Goal: Task Accomplishment & Management: Use online tool/utility

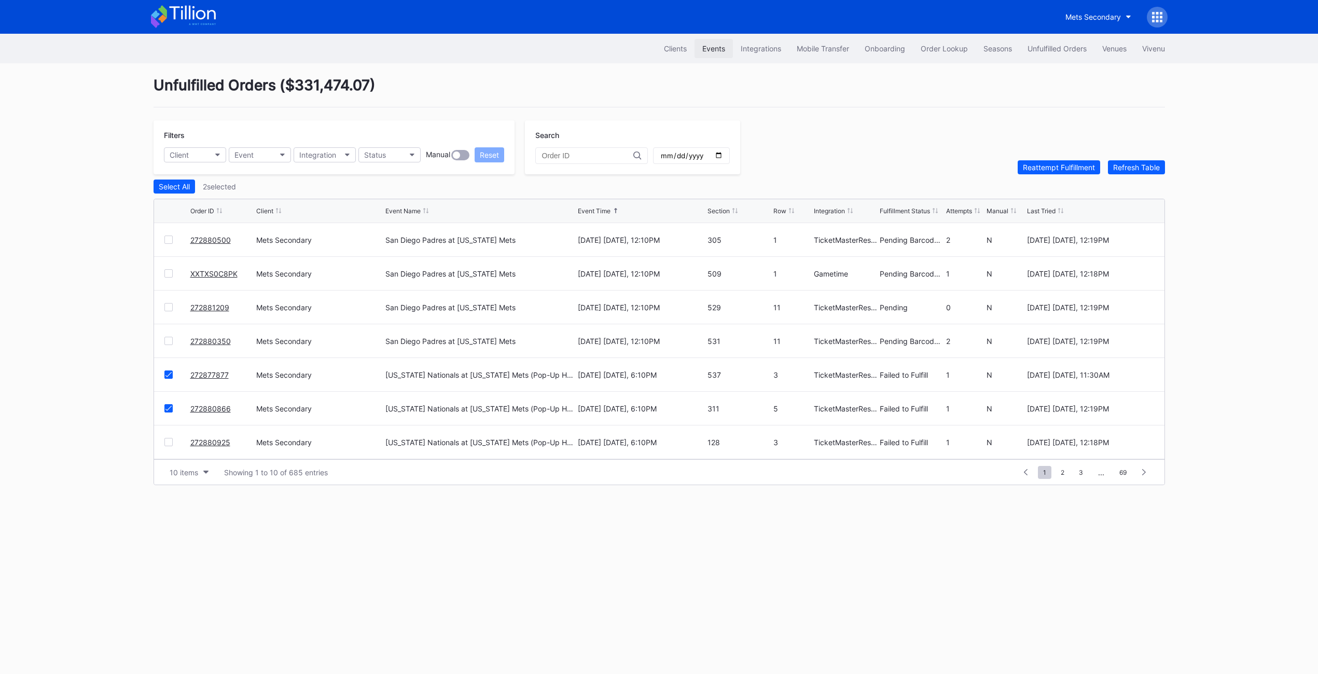
click at [713, 44] on div "Events" at bounding box center [713, 48] width 23 height 9
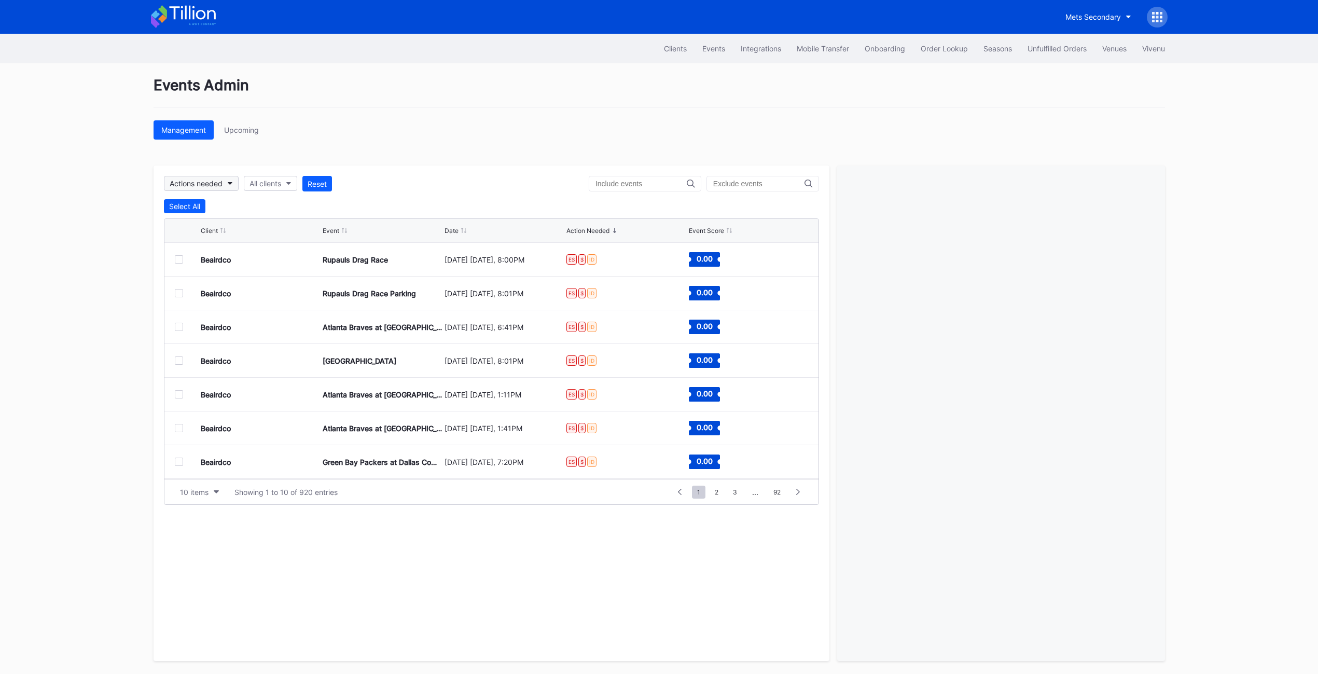
click at [225, 185] on button "Actions needed" at bounding box center [201, 183] width 75 height 15
click at [270, 185] on div "All clients" at bounding box center [266, 183] width 32 height 9
type input "usf"
click at [323, 285] on div "USF Bulls Mens Basketball Secondary" at bounding box center [316, 287] width 128 height 9
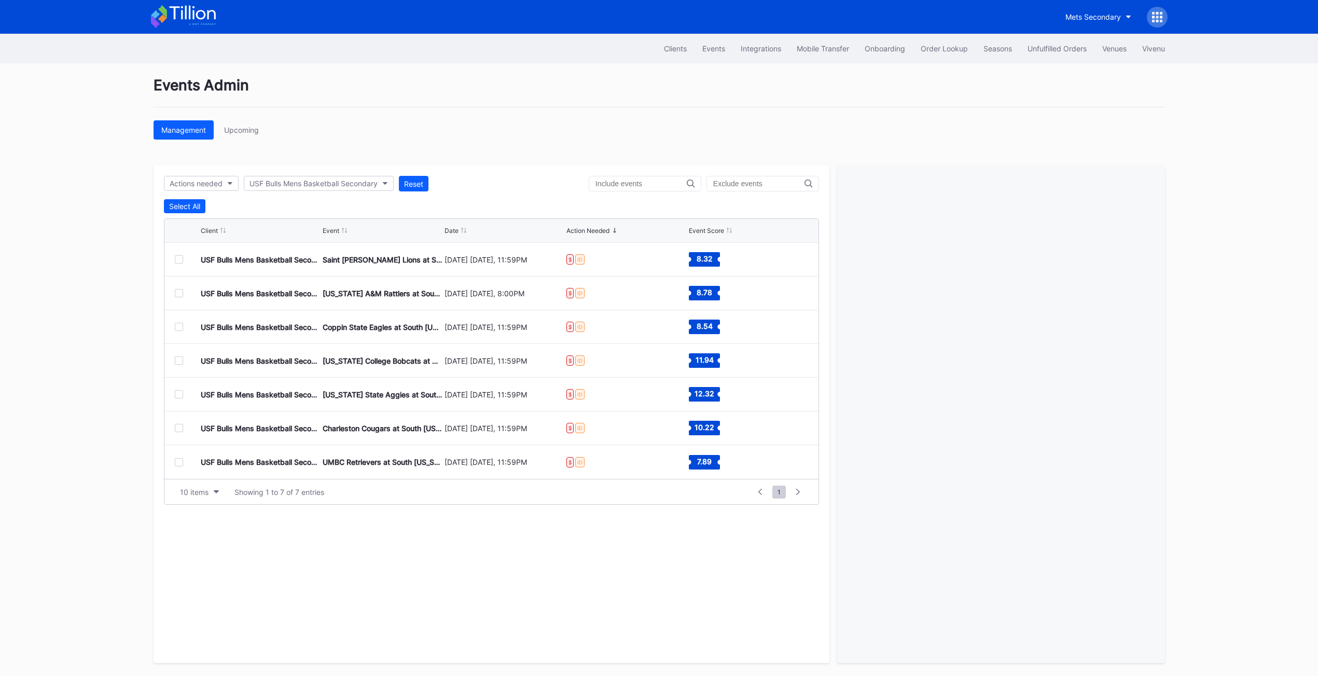
click at [183, 261] on div at bounding box center [179, 259] width 8 height 8
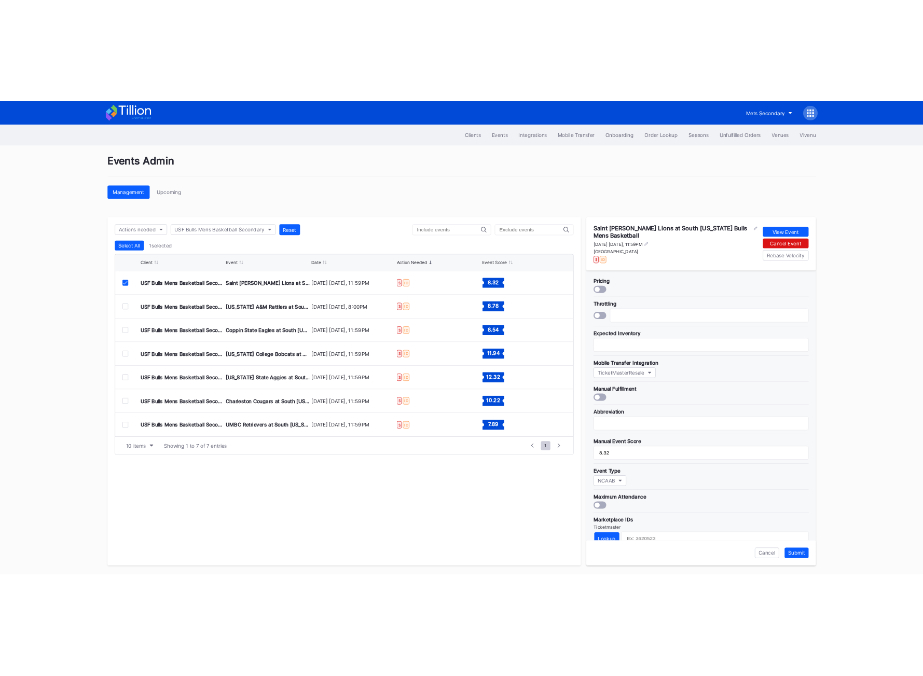
scroll to position [156, 0]
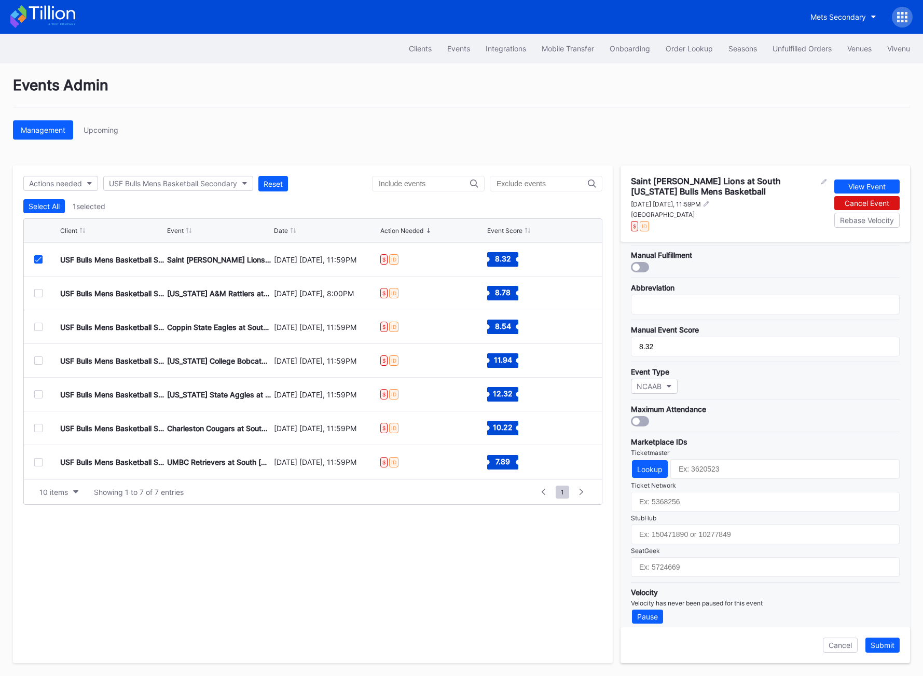
click at [35, 260] on icon at bounding box center [38, 259] width 6 height 5
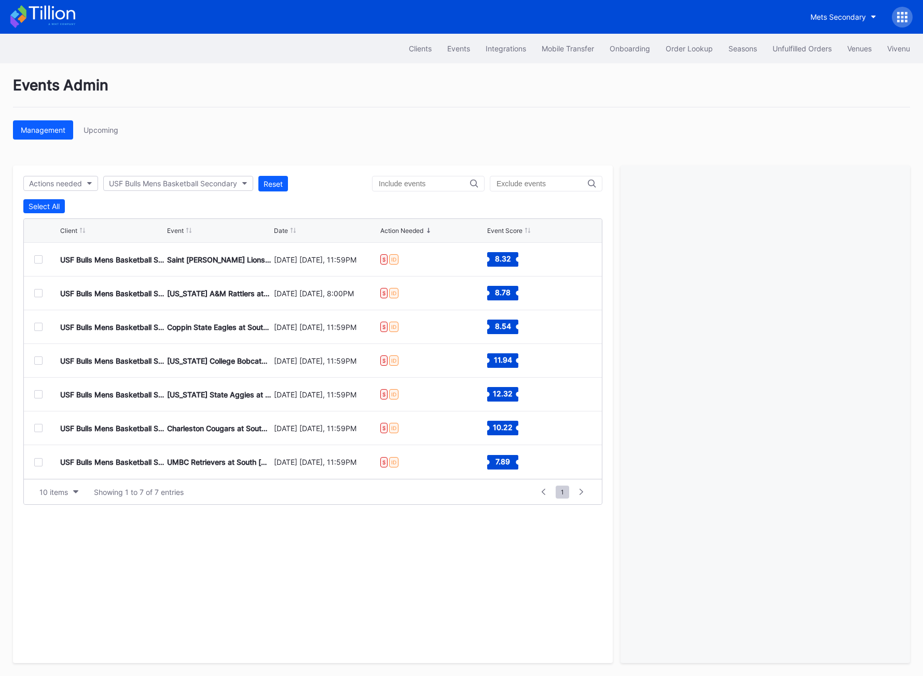
click at [36, 294] on div at bounding box center [38, 293] width 8 height 8
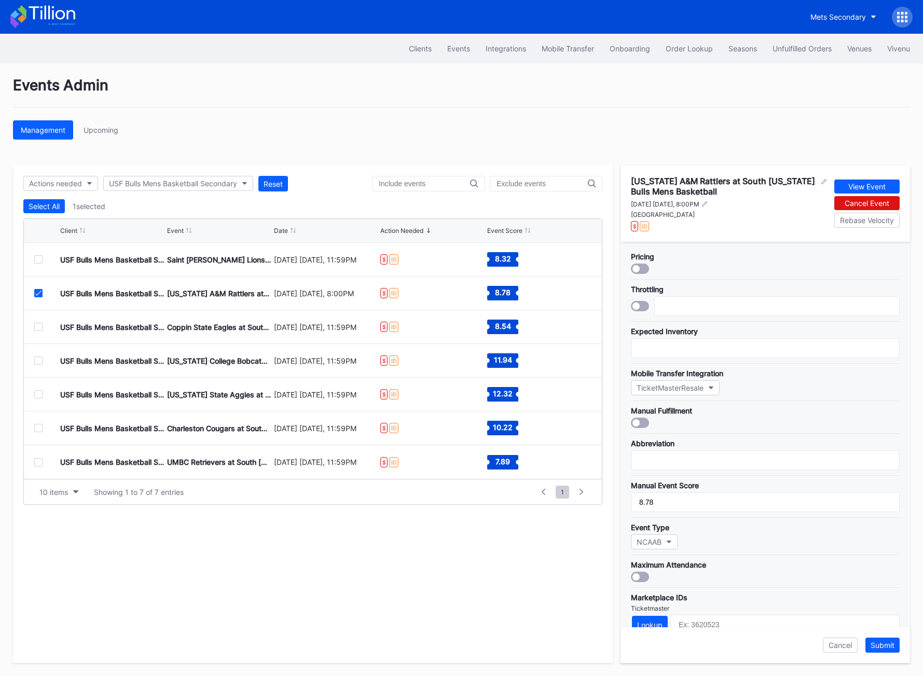
scroll to position [162, 0]
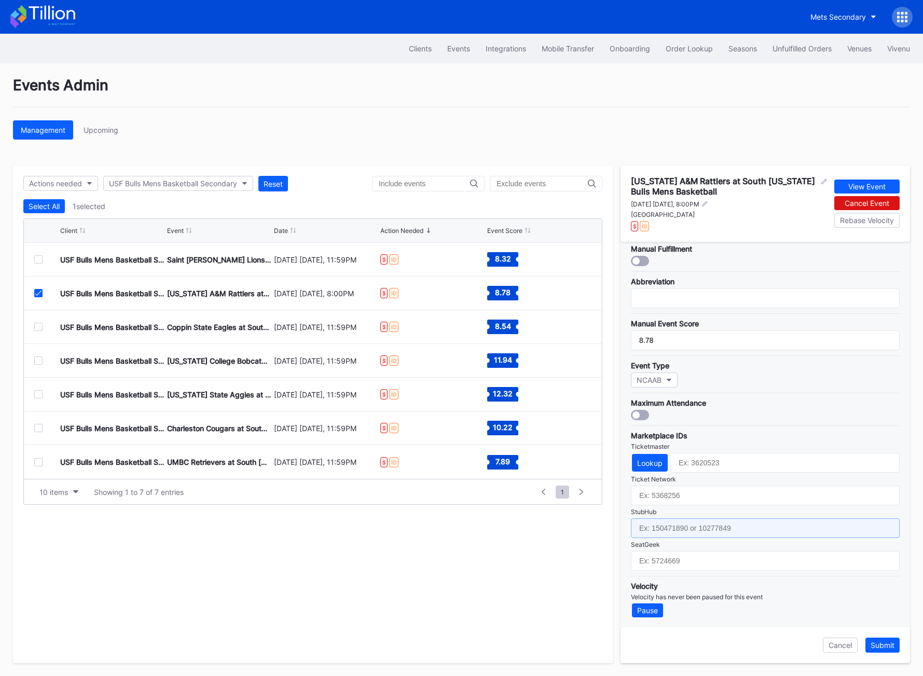
click at [662, 535] on input "text" at bounding box center [765, 528] width 269 height 20
paste input "158945806"
type input "158945806"
click at [873, 645] on div "Submit" at bounding box center [882, 645] width 24 height 9
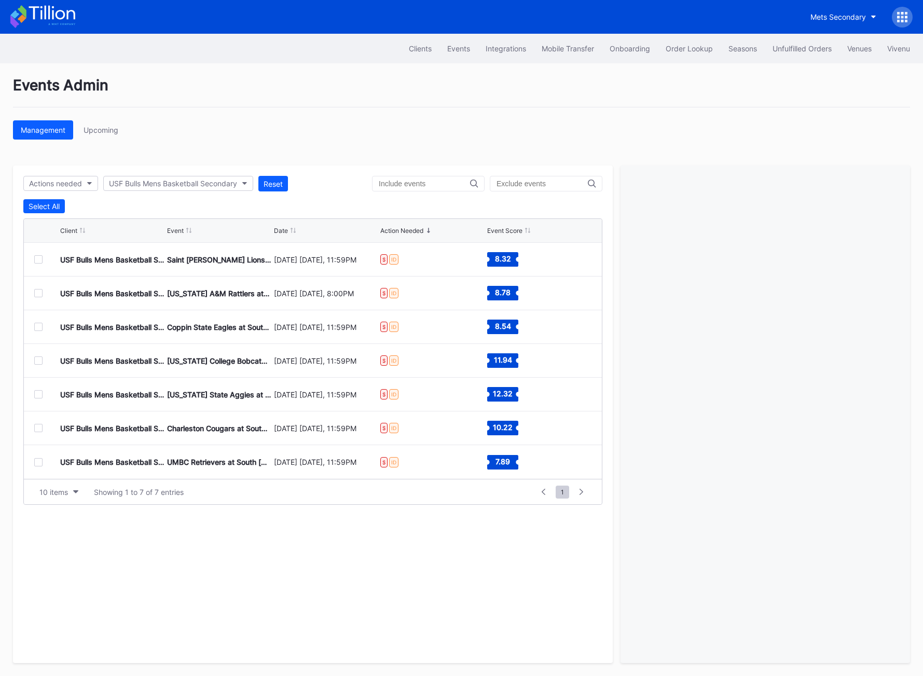
click at [40, 326] on div at bounding box center [38, 327] width 8 height 8
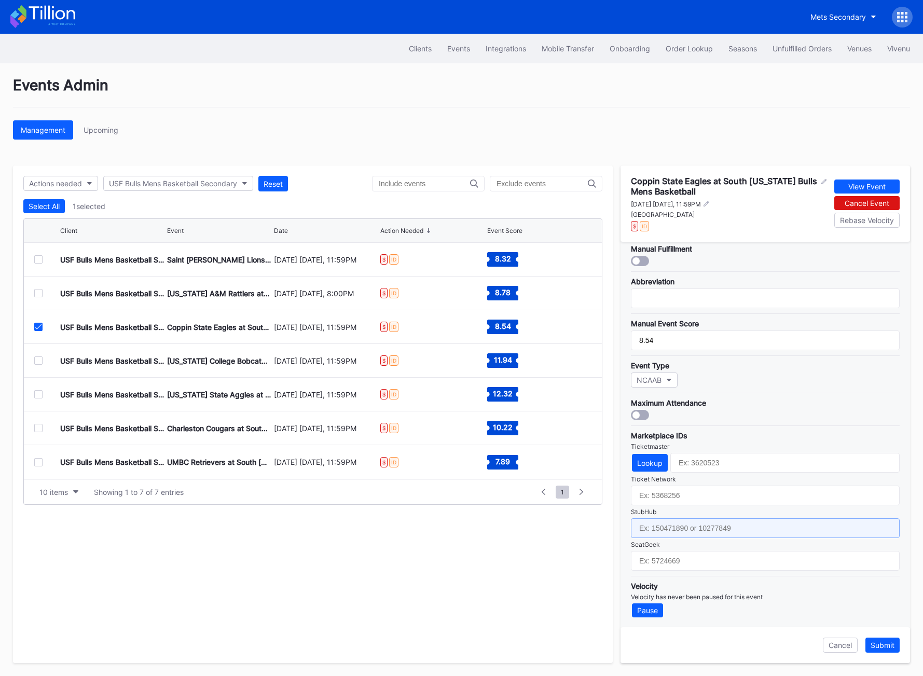
click at [662, 526] on input "text" at bounding box center [765, 528] width 269 height 20
paste input "158945820"
type input "158945820"
click at [877, 649] on div "Submit" at bounding box center [882, 645] width 24 height 9
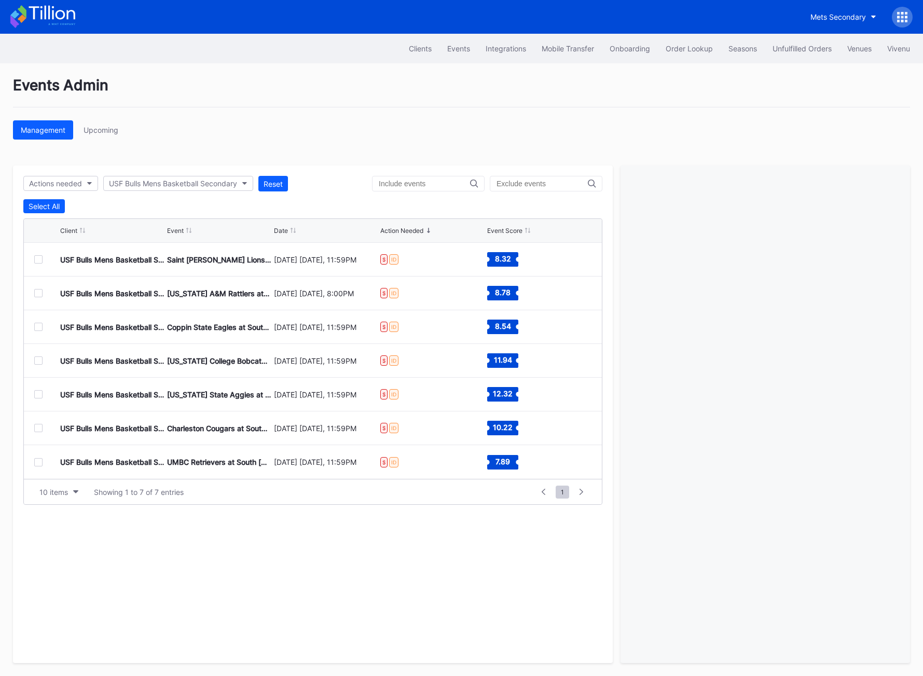
click at [36, 360] on div at bounding box center [38, 360] width 8 height 8
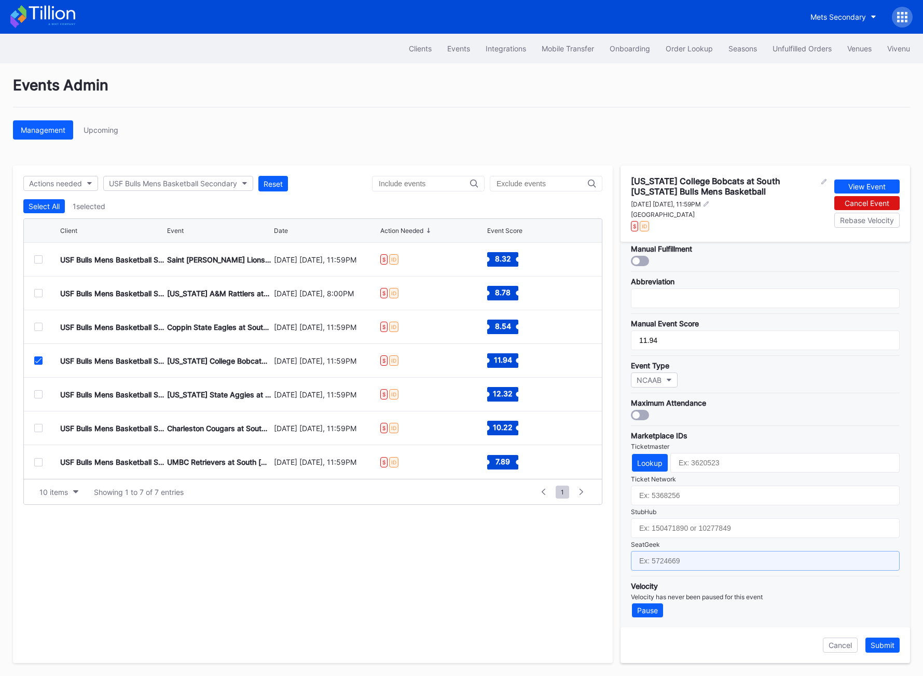
click at [664, 560] on input "text" at bounding box center [765, 561] width 269 height 20
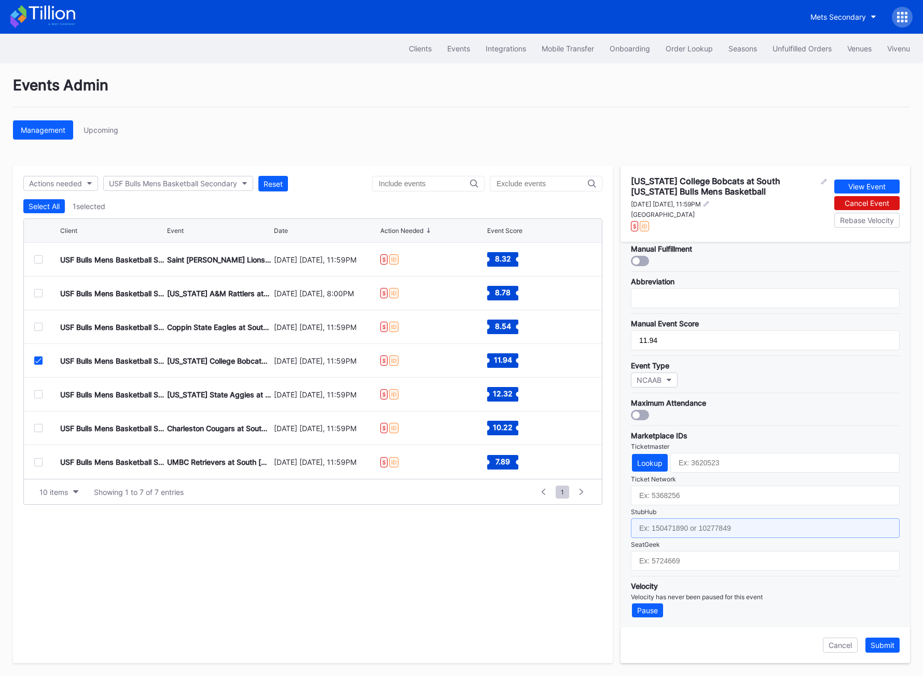
click at [656, 525] on input "text" at bounding box center [765, 528] width 269 height 20
paste input "158946020"
type input "158946020"
click at [876, 643] on div "Submit" at bounding box center [882, 645] width 24 height 9
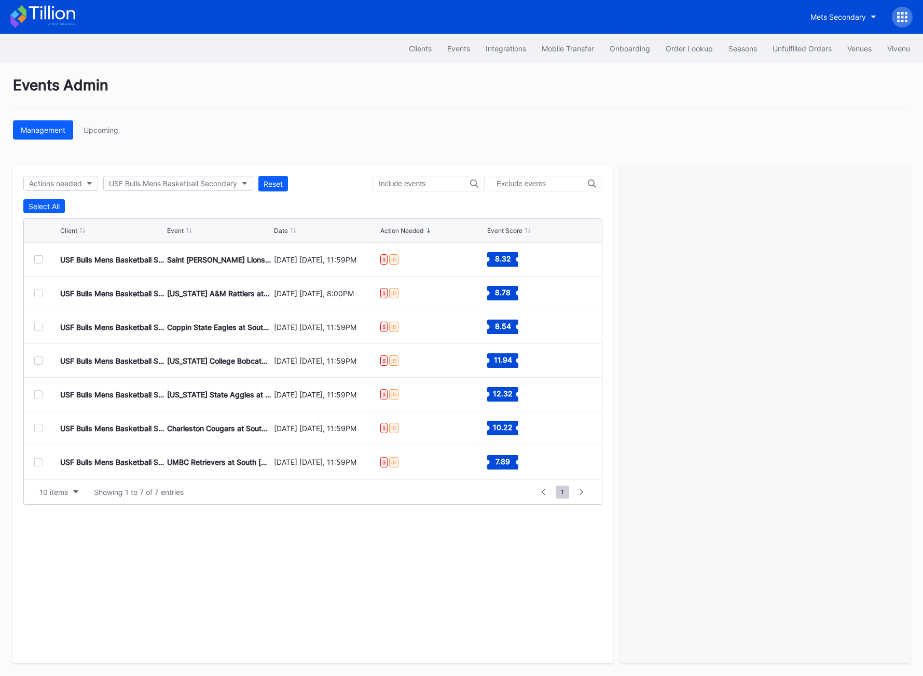
click at [37, 391] on div at bounding box center [38, 394] width 8 height 8
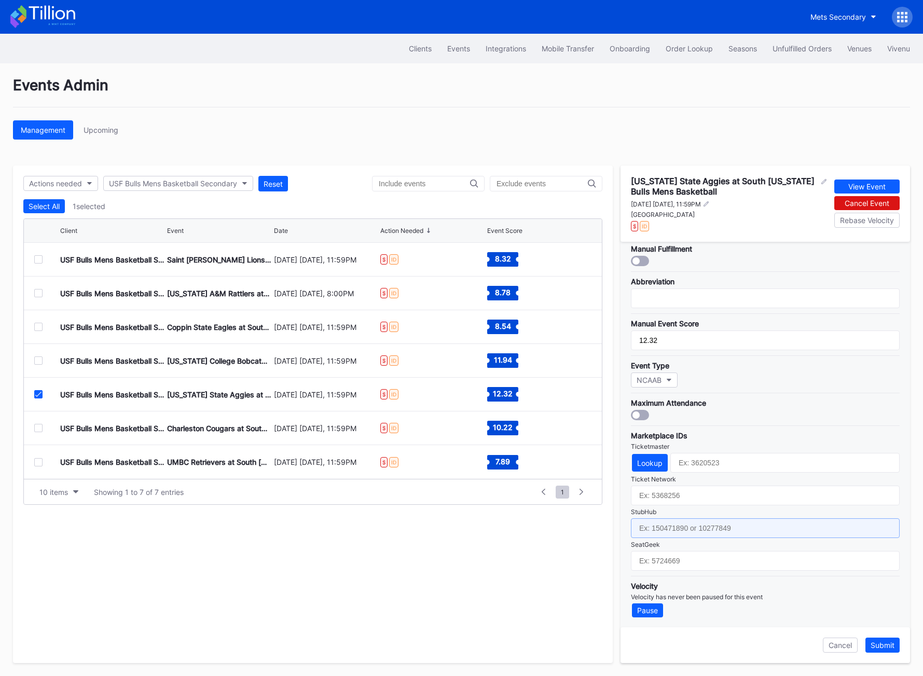
click at [659, 529] on input "text" at bounding box center [765, 528] width 269 height 20
paste input "158946028"
type input "158946028"
click at [872, 645] on div "Submit" at bounding box center [882, 645] width 24 height 9
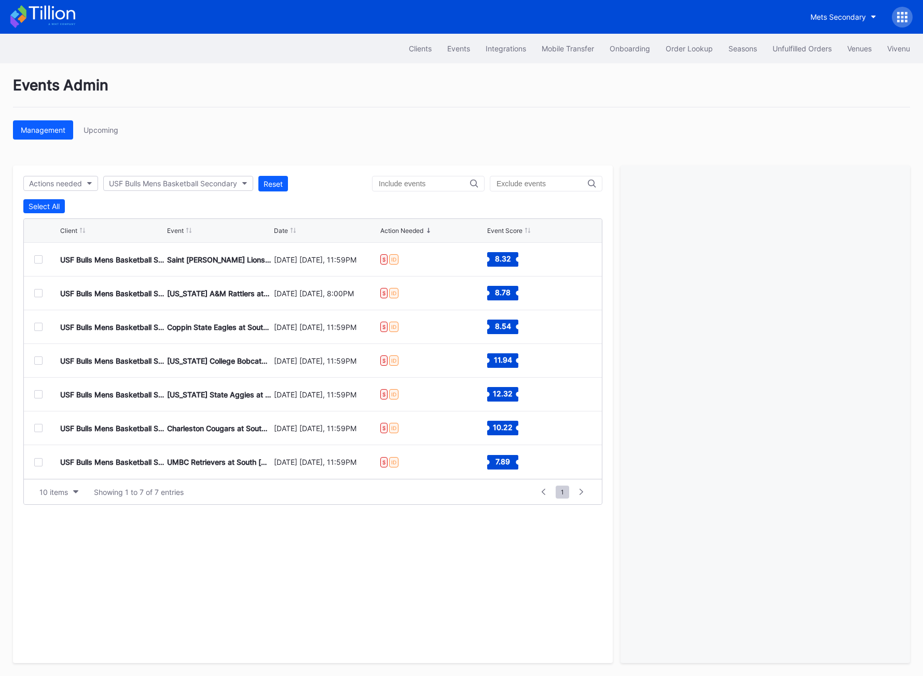
click at [42, 428] on div at bounding box center [38, 428] width 8 height 8
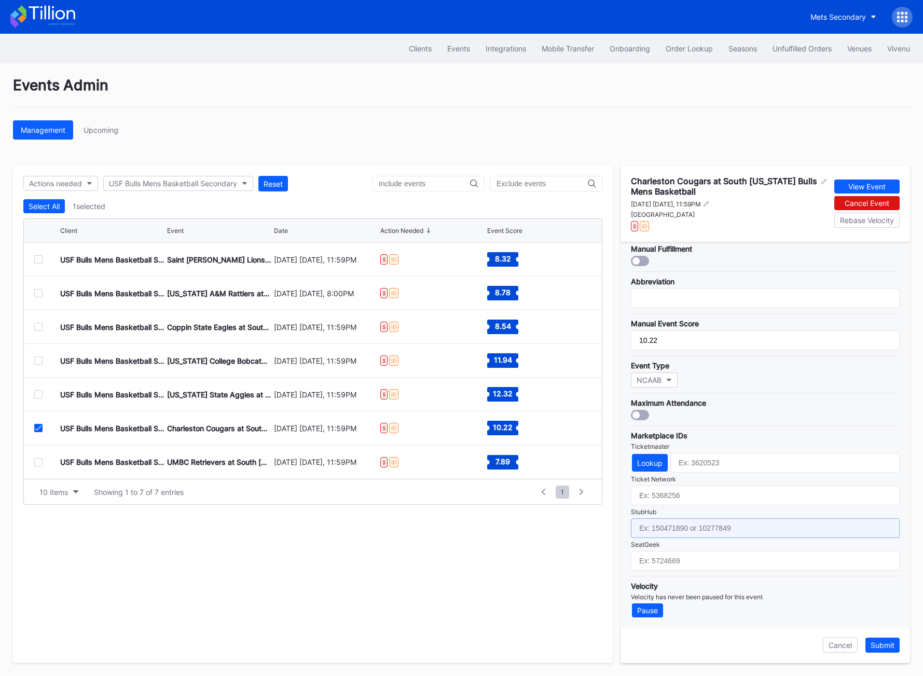
click at [671, 526] on input "text" at bounding box center [765, 528] width 269 height 20
paste input "158946041"
type input "158946041"
click at [892, 646] on div "Submit" at bounding box center [882, 645] width 24 height 9
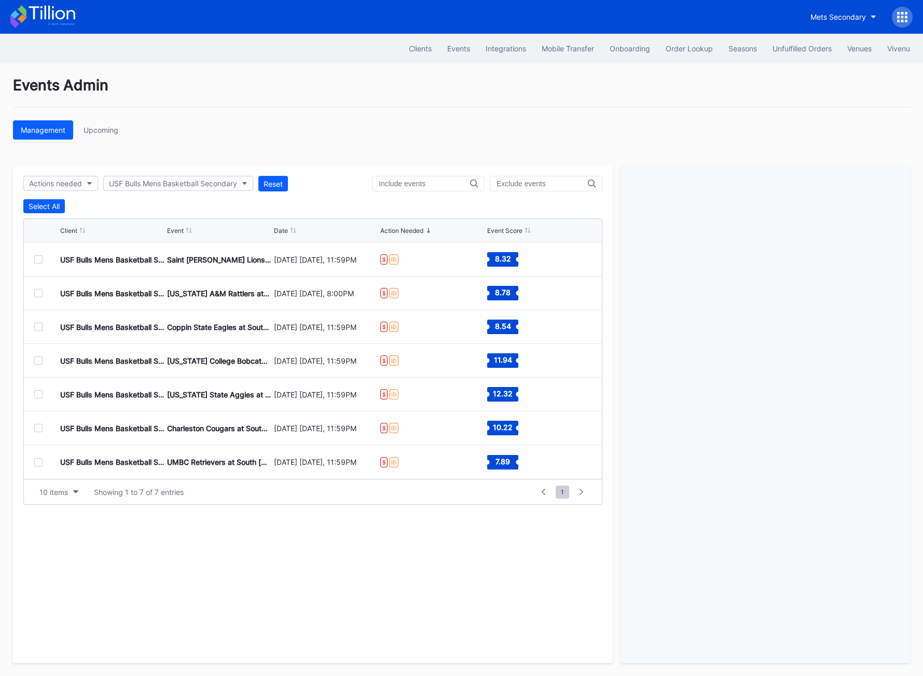
click at [40, 460] on div at bounding box center [38, 462] width 8 height 8
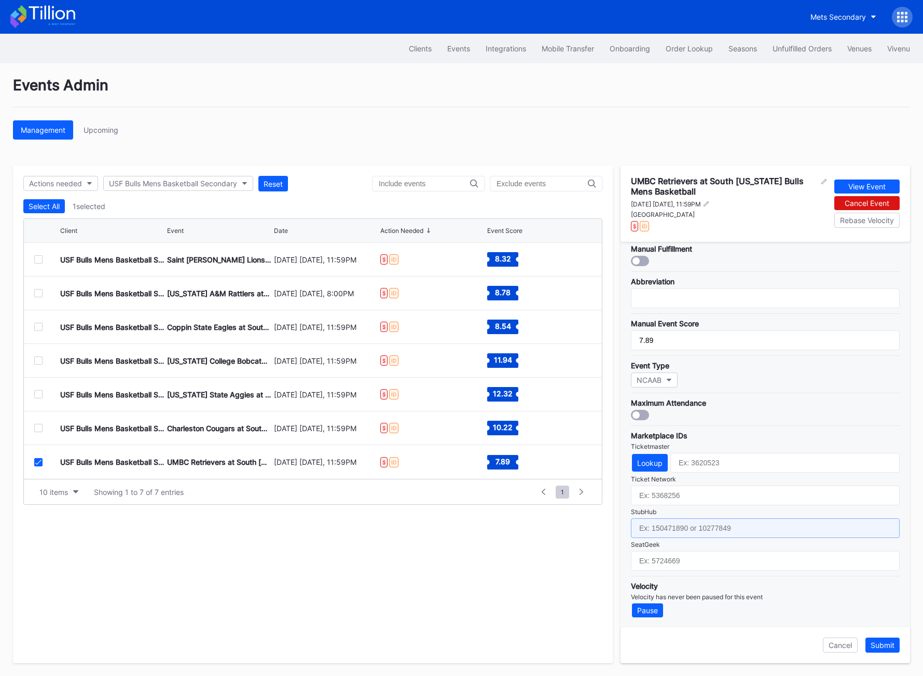
click at [643, 524] on input "text" at bounding box center [765, 528] width 269 height 20
paste input "158946062"
type input "158946062"
click at [882, 644] on div "Submit" at bounding box center [882, 645] width 24 height 9
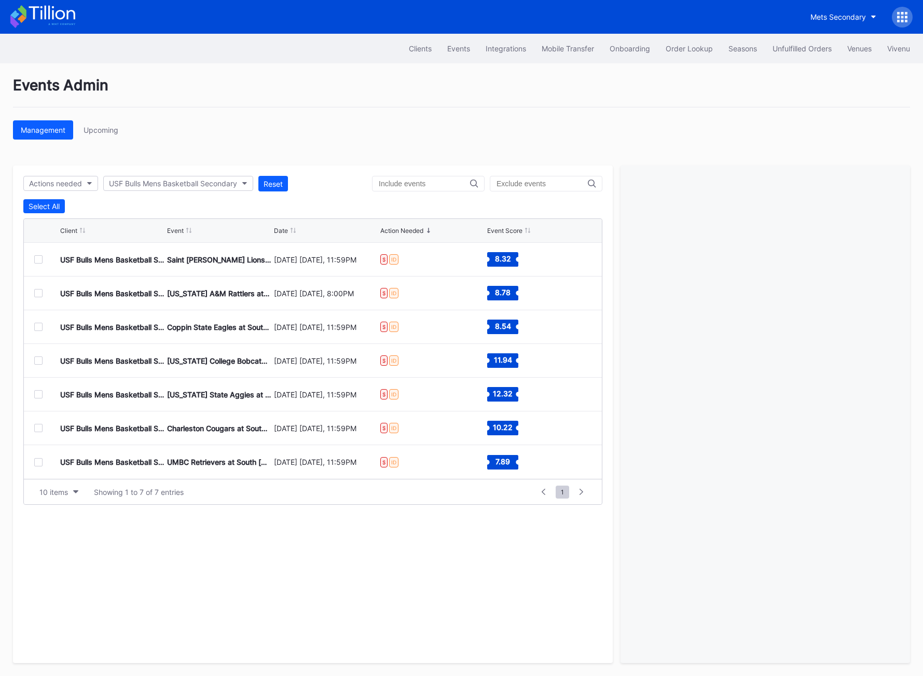
click at [42, 297] on div "USF Bulls Mens Basketball Secondary [US_STATE] A&M Rattlers at South [US_STATE]…" at bounding box center [313, 294] width 578 height 34
click at [40, 296] on div at bounding box center [38, 293] width 8 height 8
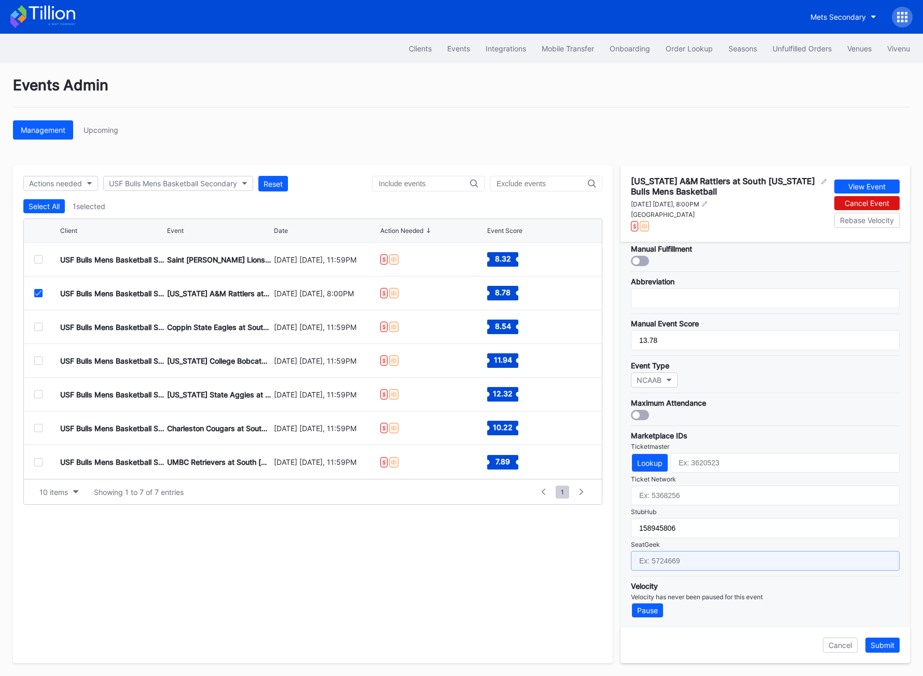
click at [664, 559] on input "text" at bounding box center [765, 561] width 269 height 20
paste input "17629996"
type input "17629996"
click at [883, 644] on div "Submit" at bounding box center [882, 645] width 24 height 9
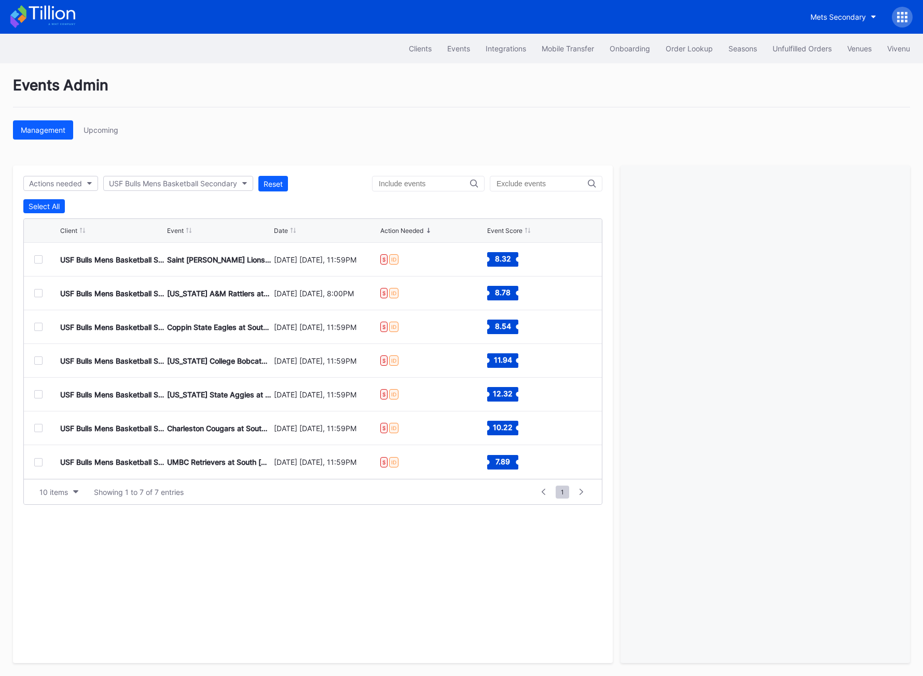
click at [34, 329] on div at bounding box center [38, 327] width 8 height 8
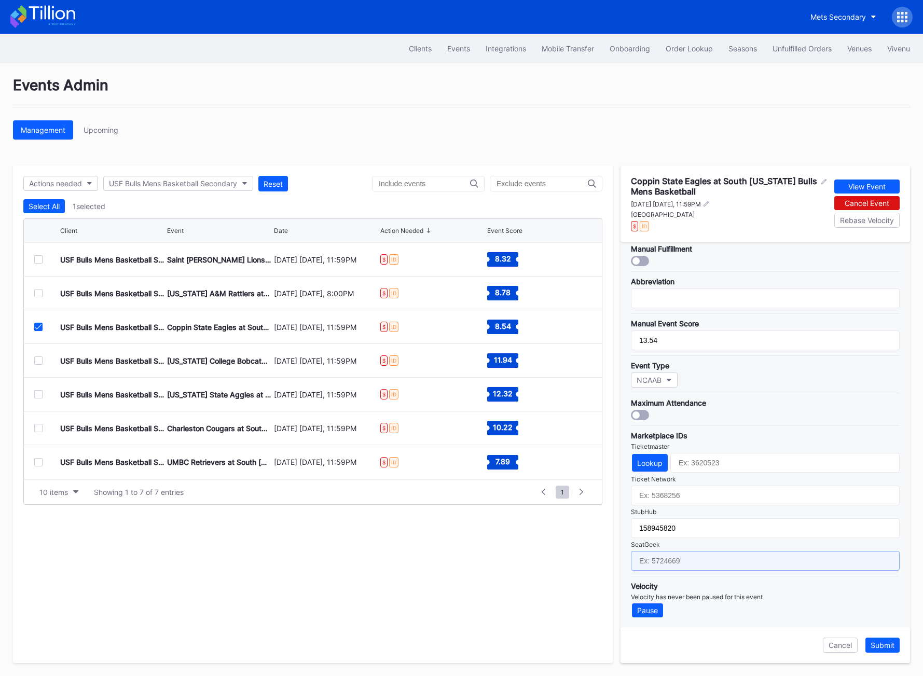
click at [669, 555] on input "text" at bounding box center [765, 561] width 269 height 20
paste input "17629998"
type input "17629998"
click at [877, 644] on div "Submit" at bounding box center [882, 645] width 24 height 9
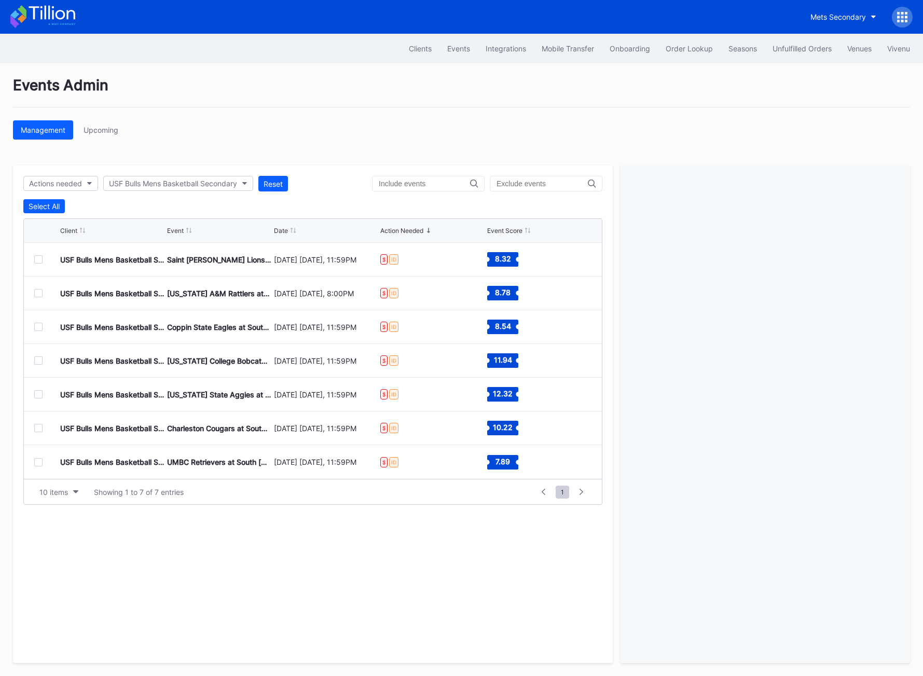
click at [35, 360] on div at bounding box center [38, 360] width 8 height 8
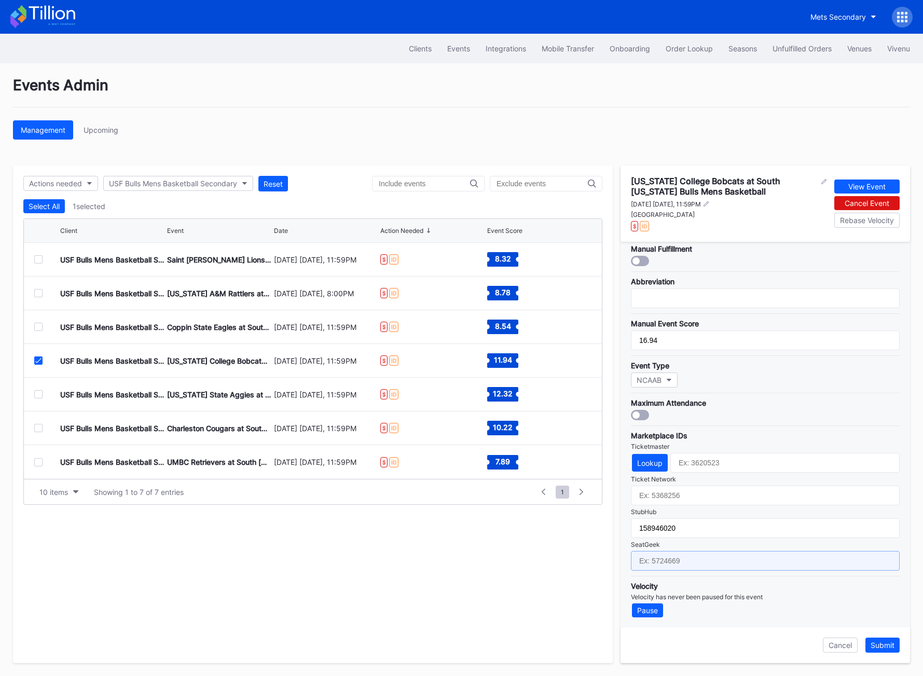
click at [655, 560] on input "text" at bounding box center [765, 561] width 269 height 20
paste input "17630000"
type input "17630000"
click at [874, 643] on div "Submit" at bounding box center [882, 645] width 24 height 9
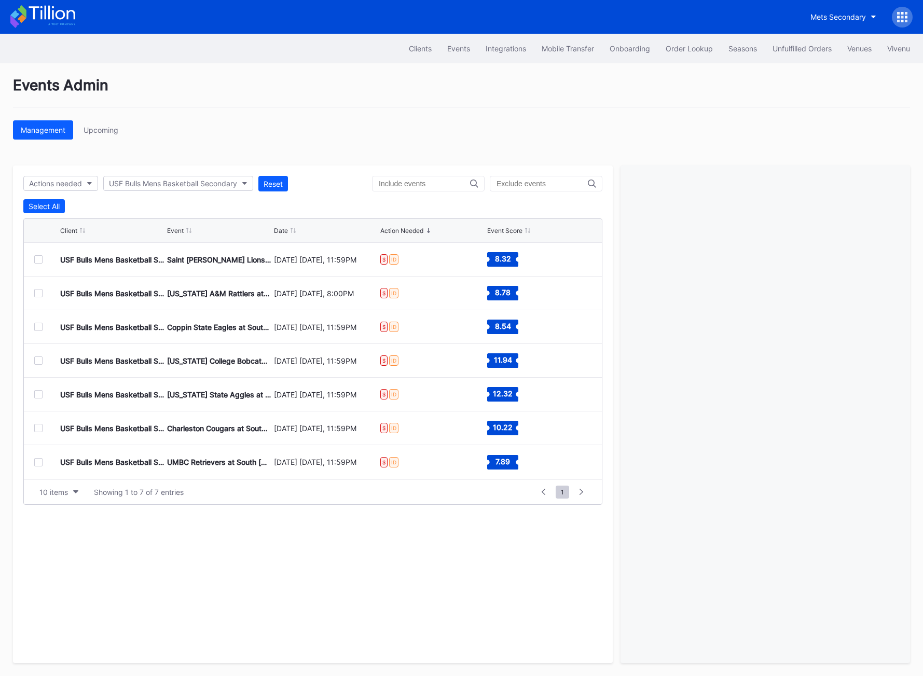
click at [46, 395] on div at bounding box center [47, 394] width 26 height 8
click at [40, 393] on div at bounding box center [38, 394] width 8 height 8
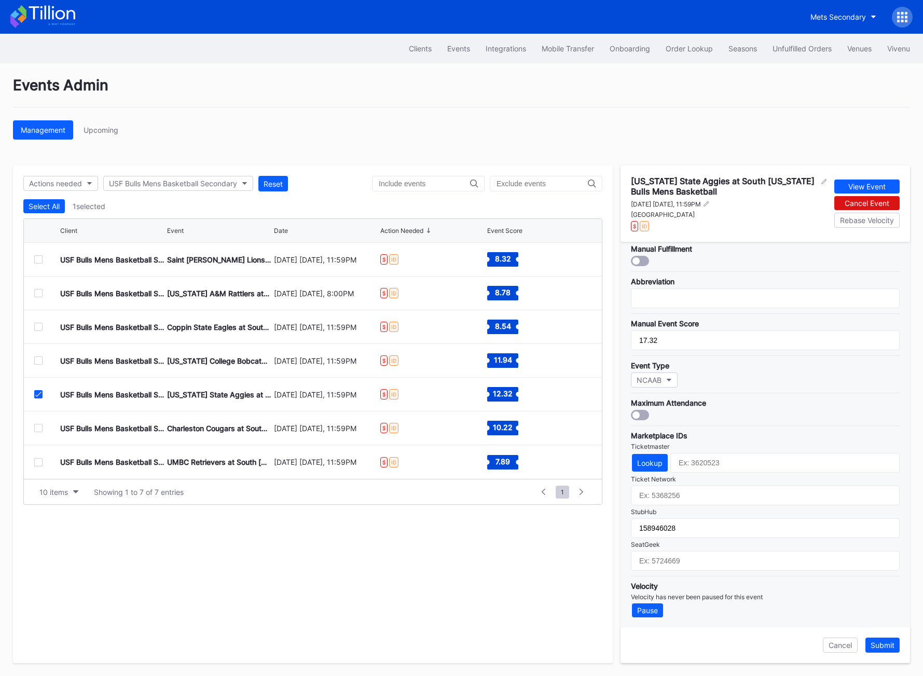
click at [651, 576] on div "Velocity Velocity has never been paused for this event Pause" at bounding box center [765, 597] width 269 height 42
click at [650, 564] on input "text" at bounding box center [765, 561] width 269 height 20
paste input "17630002"
type input "17630002"
click at [877, 641] on div "Submit" at bounding box center [882, 645] width 24 height 9
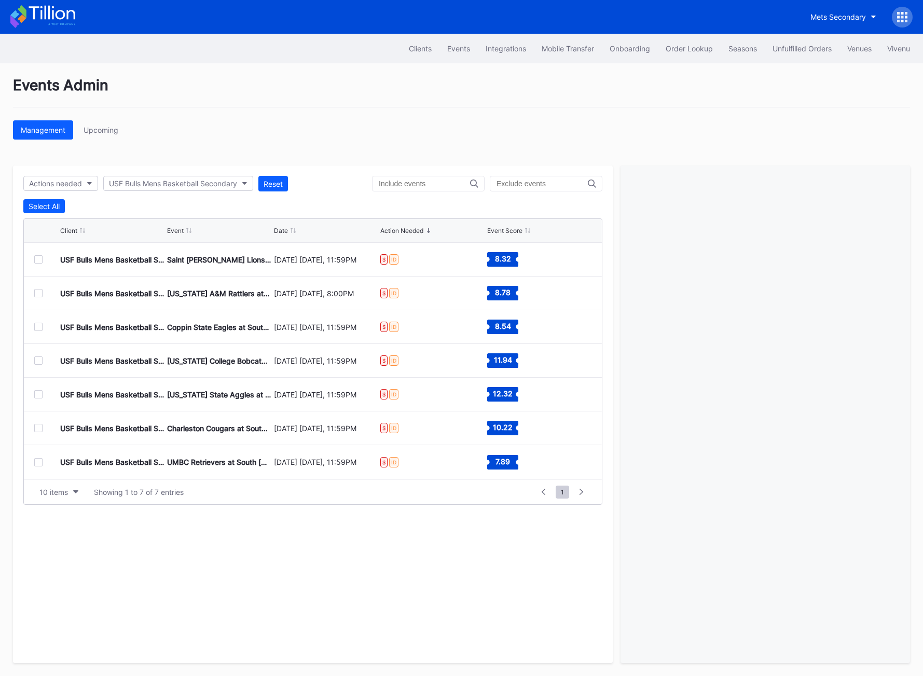
click at [32, 426] on div "USF Bulls Mens Basketball Secondary Charleston Cougars at South [US_STATE] Bull…" at bounding box center [313, 428] width 578 height 34
click at [46, 426] on div at bounding box center [47, 428] width 26 height 8
click at [39, 426] on div at bounding box center [38, 428] width 8 height 8
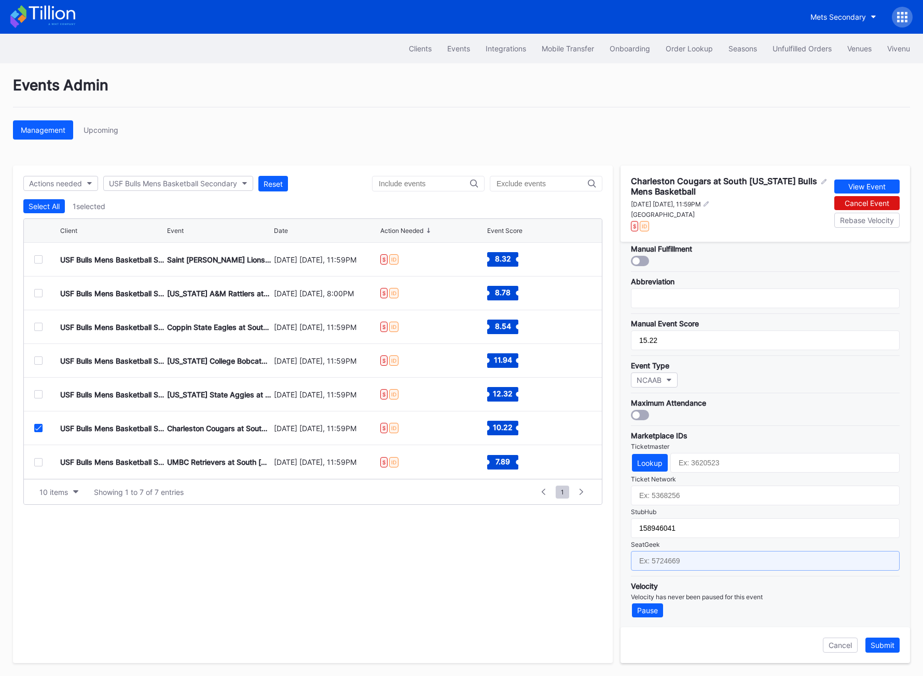
click at [663, 558] on input "text" at bounding box center [765, 561] width 269 height 20
paste input "17630004"
type input "17630004"
click at [883, 652] on button "Submit" at bounding box center [882, 645] width 34 height 15
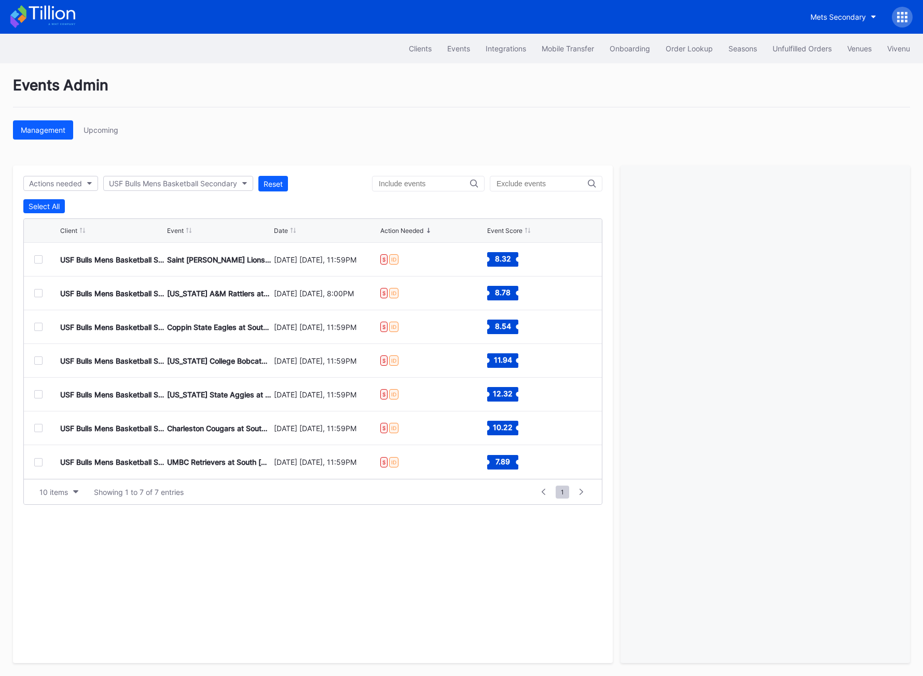
click at [40, 461] on div at bounding box center [38, 462] width 8 height 8
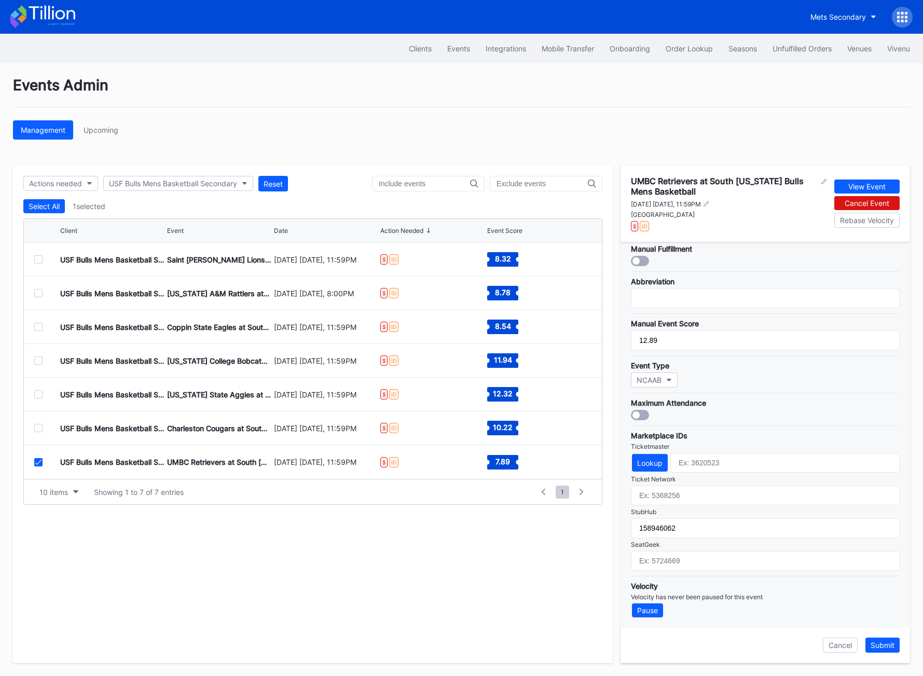
click at [687, 570] on div "Pricing Throttling Expected Inventory Mobile Transfer Integration TicketMasterR…" at bounding box center [764, 434] width 289 height 385
click at [721, 562] on input "text" at bounding box center [765, 561] width 269 height 20
paste input "17630007"
type input "17630007"
click at [882, 641] on div "Submit" at bounding box center [882, 645] width 24 height 9
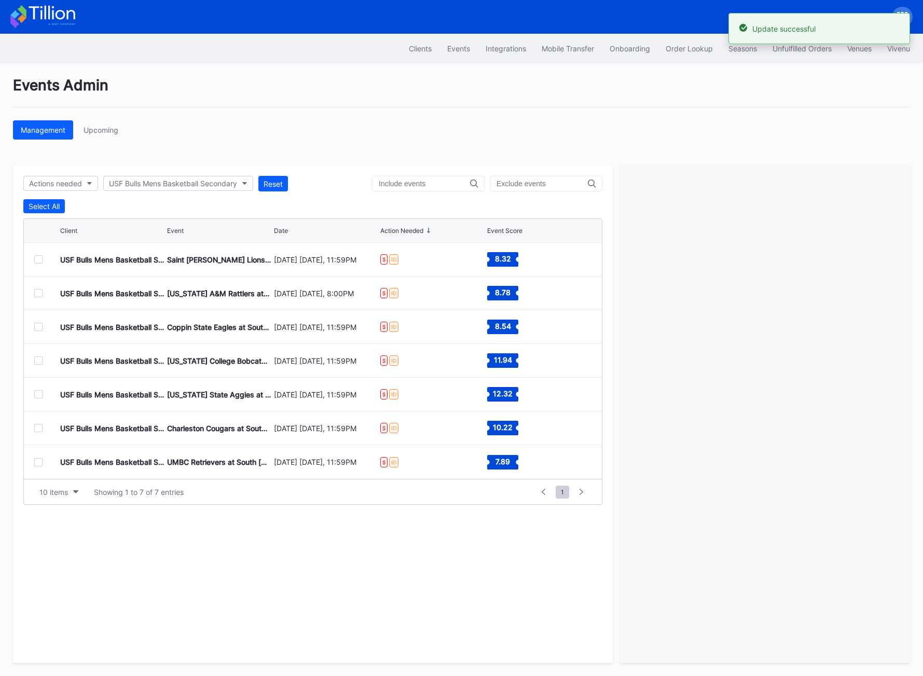
click at [40, 259] on div at bounding box center [38, 259] width 8 height 8
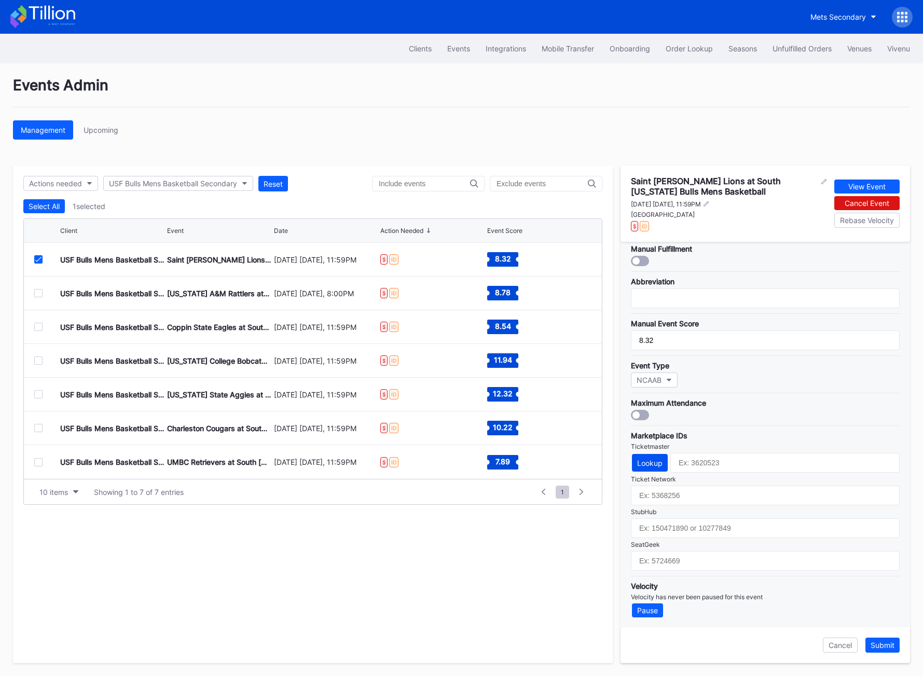
click at [652, 464] on div "Lookup" at bounding box center [649, 463] width 25 height 9
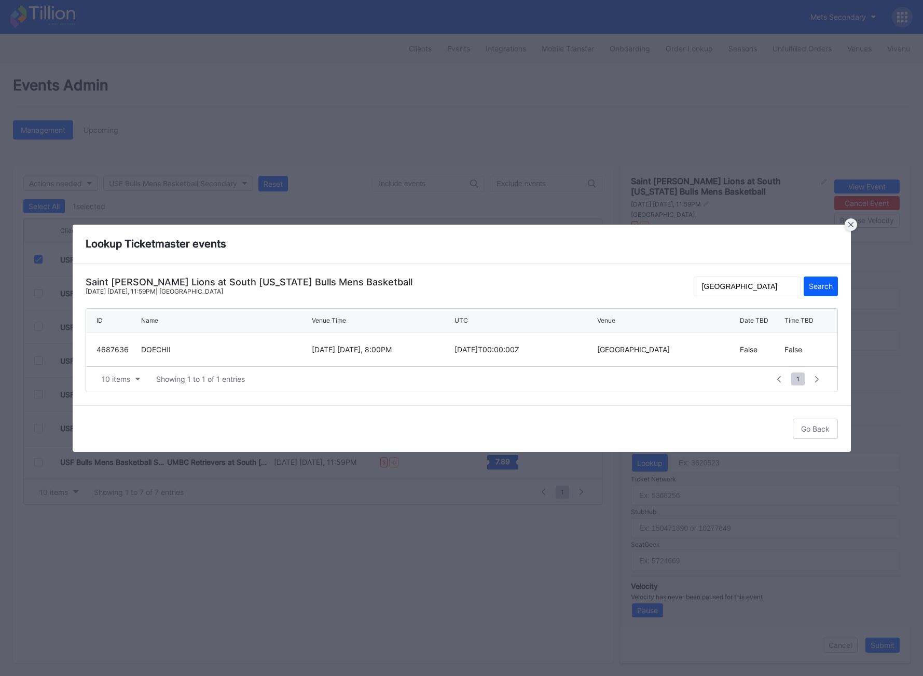
click at [851, 228] on div at bounding box center [851, 224] width 12 height 12
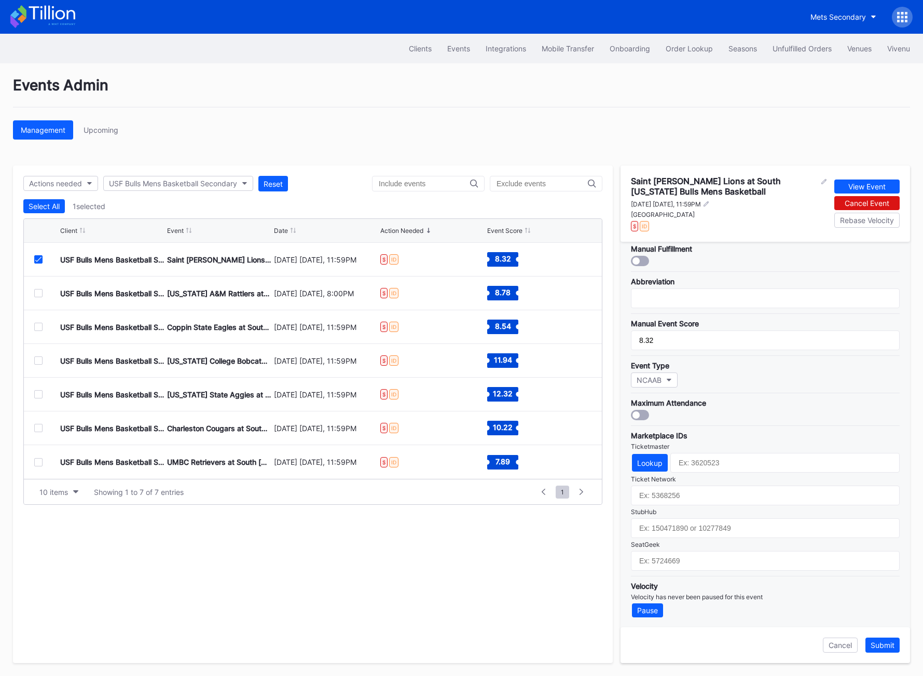
click at [39, 256] on div at bounding box center [38, 259] width 8 height 8
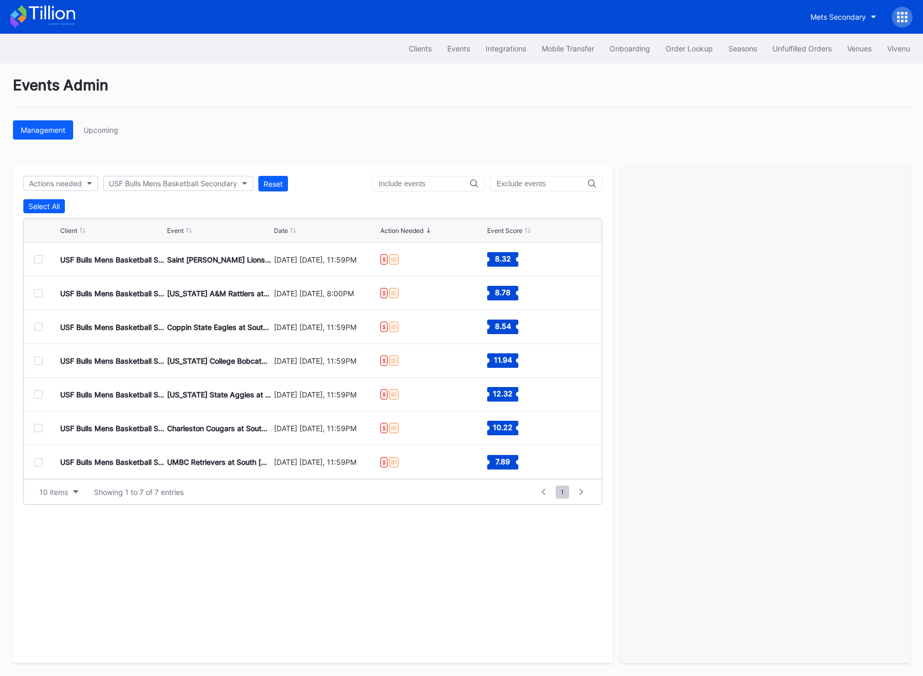
click at [39, 289] on div at bounding box center [38, 293] width 8 height 8
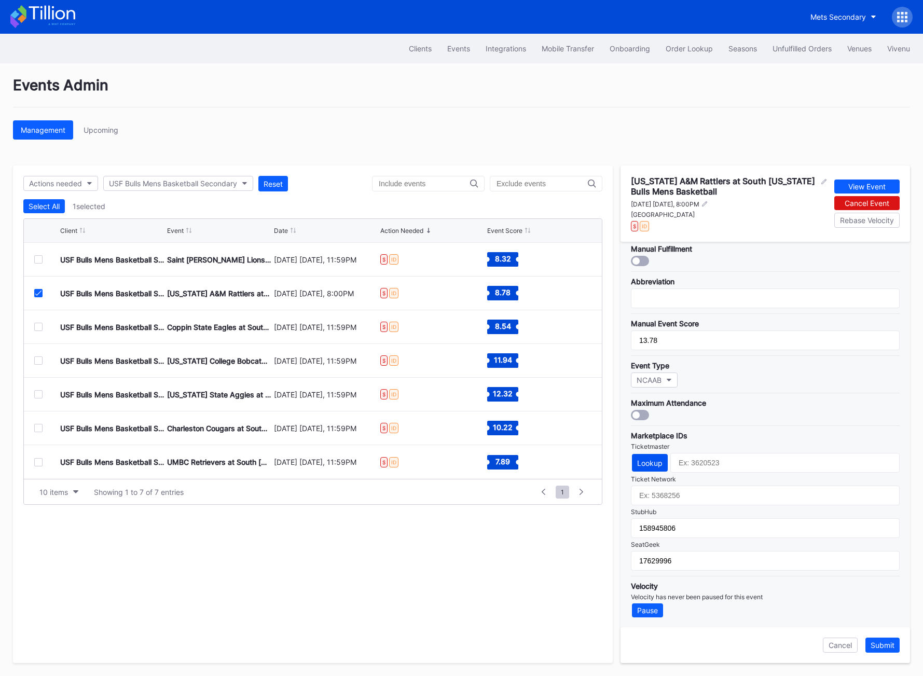
click at [647, 461] on div "Lookup" at bounding box center [649, 463] width 25 height 9
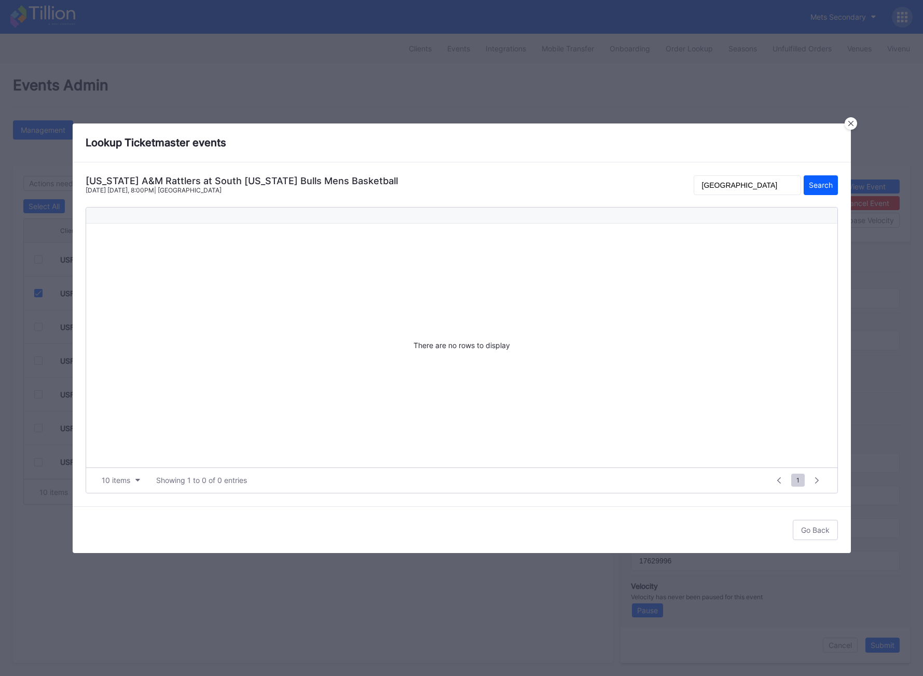
click at [737, 198] on div "[US_STATE] A&M Rattlers at South [US_STATE] Bulls Mens Basketball [DATE] [DATE]…" at bounding box center [462, 188] width 752 height 26
click at [730, 196] on div "[US_STATE] A&M Rattlers at South [US_STATE] Bulls Mens Basketball [DATE] [DATE]…" at bounding box center [462, 188] width 752 height 26
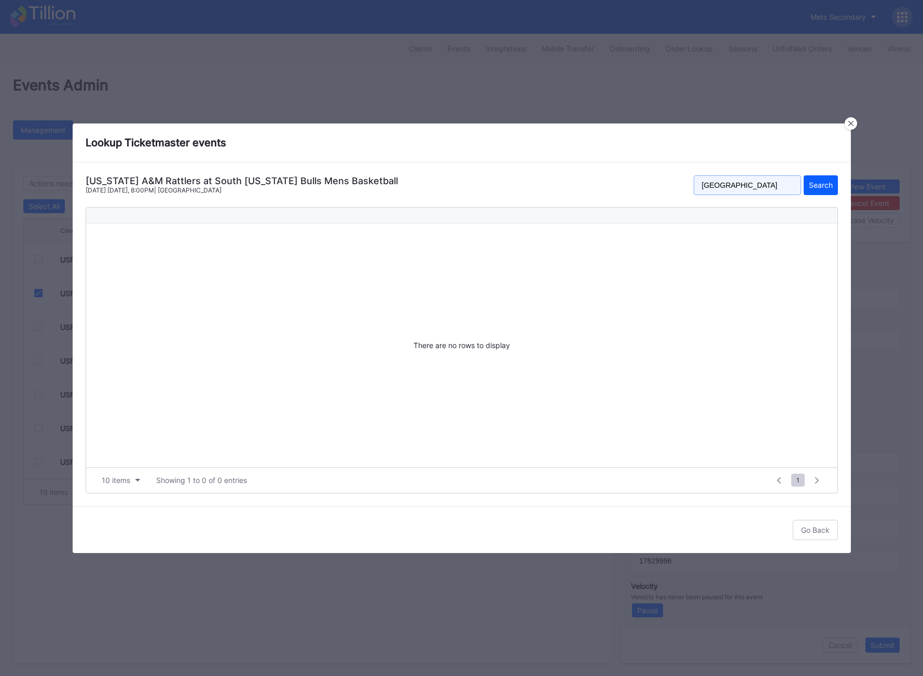
click at [730, 192] on input "[GEOGRAPHIC_DATA]" at bounding box center [747, 185] width 107 height 20
type input "bulls"
click at [804, 175] on button "Search" at bounding box center [821, 185] width 34 height 20
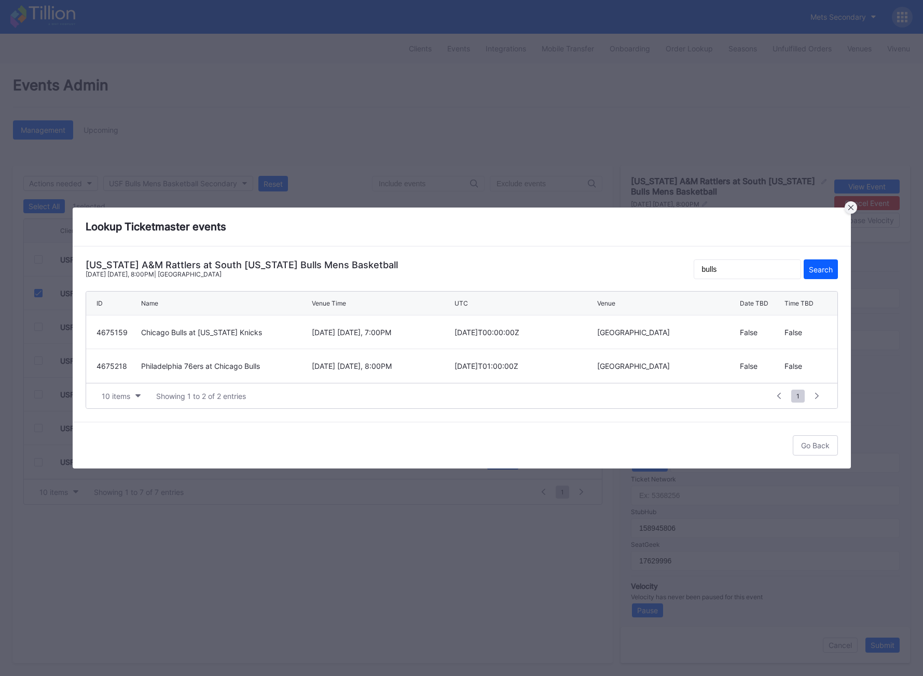
click at [853, 211] on div at bounding box center [851, 207] width 12 height 12
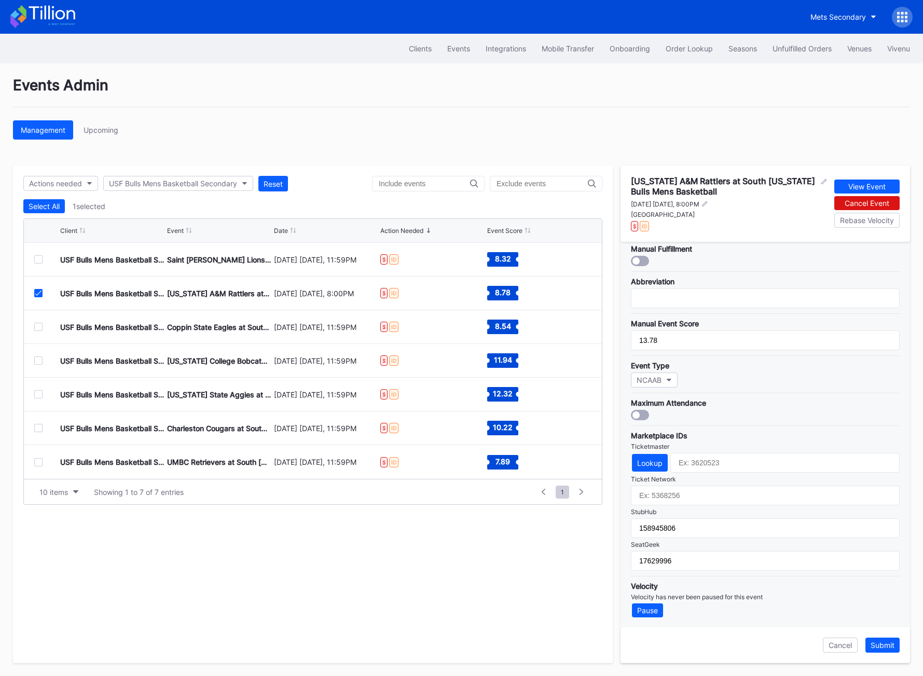
click at [38, 294] on icon at bounding box center [38, 293] width 6 height 5
